Goal: Information Seeking & Learning: Learn about a topic

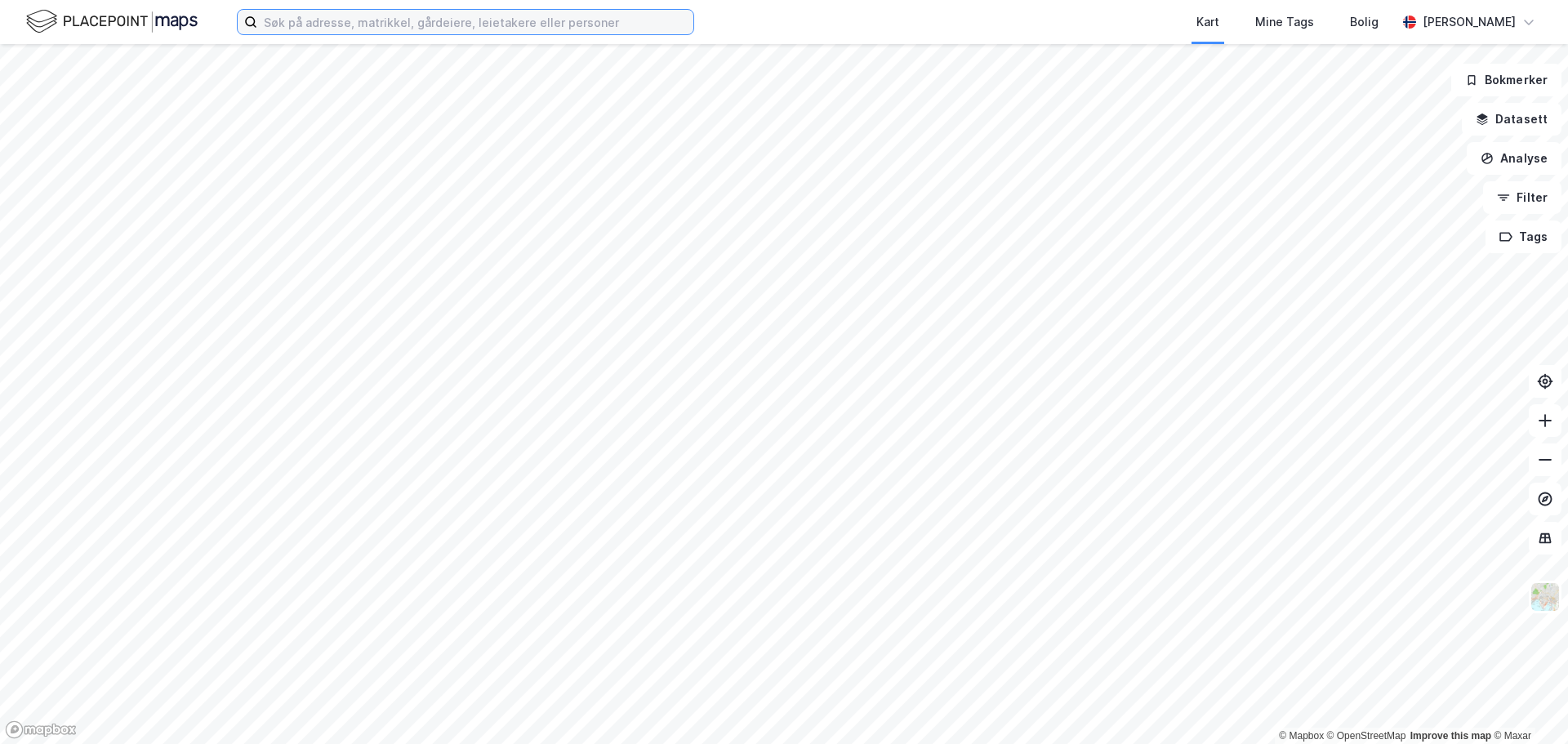
click at [476, 21] on input at bounding box center [475, 22] width 436 height 25
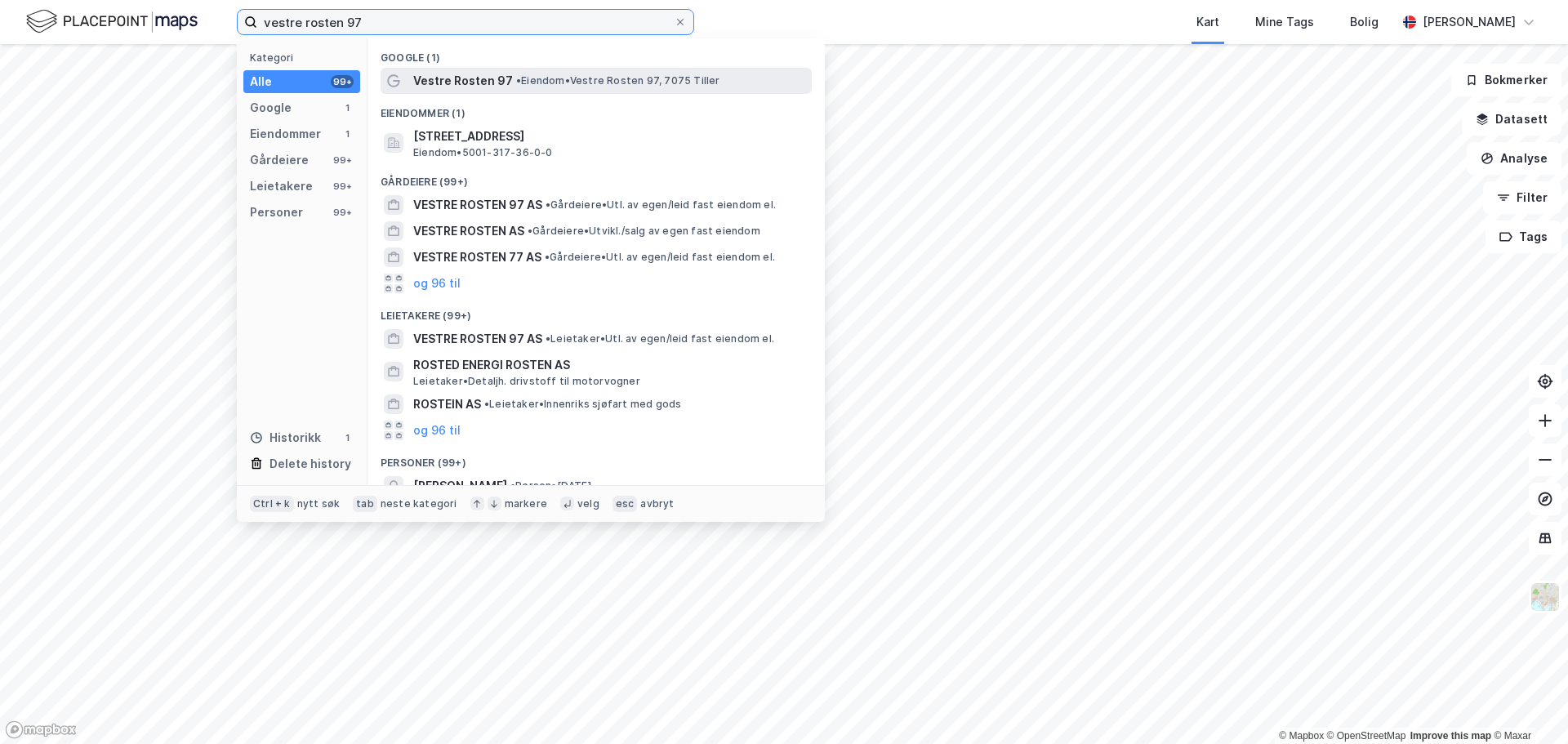
type input "vestre rosten 97"
click at [447, 77] on span "Vestre Rosten 97" at bounding box center [463, 81] width 100 height 19
